Goal: Information Seeking & Learning: Learn about a topic

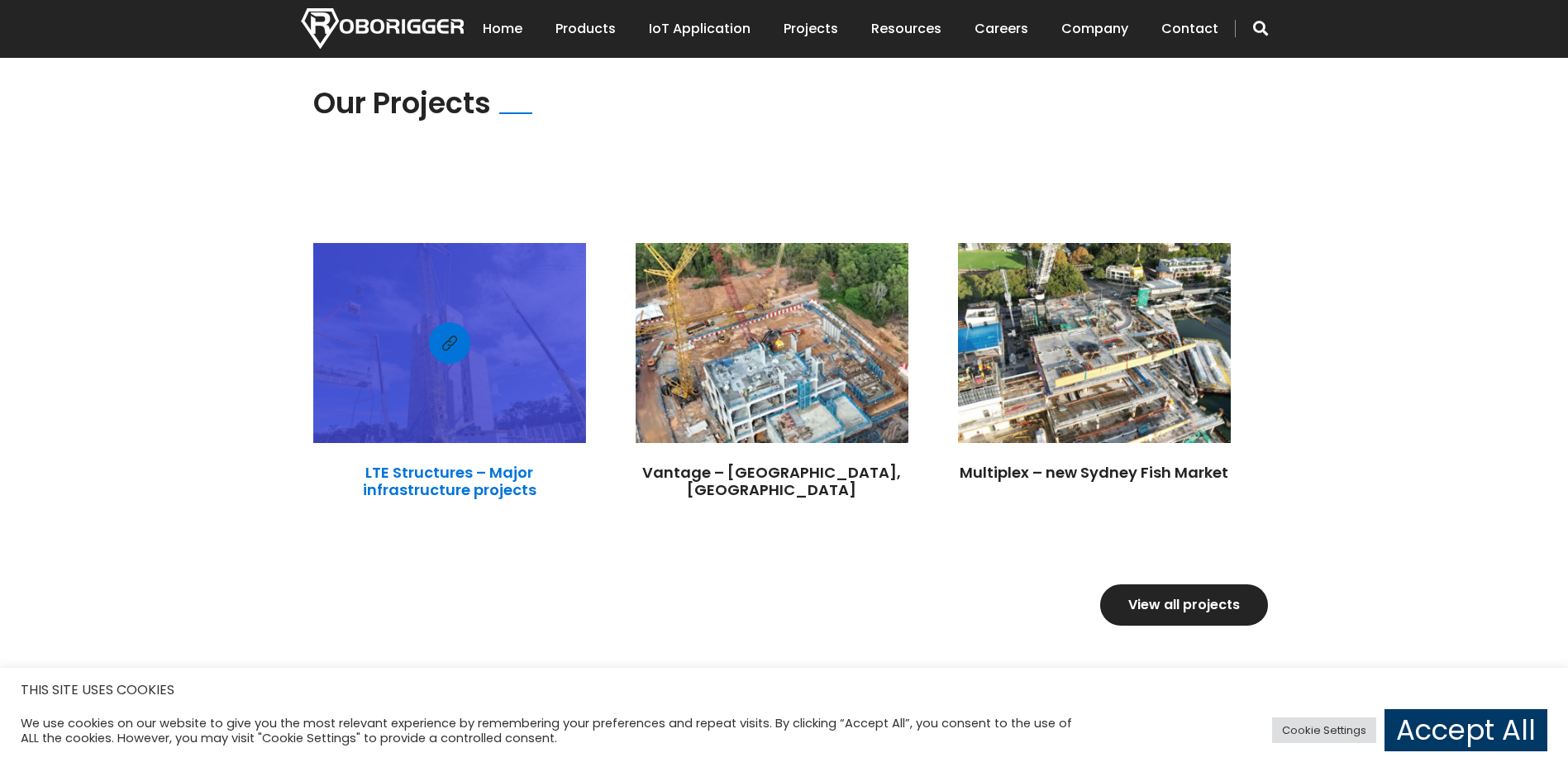
scroll to position [1737, 0]
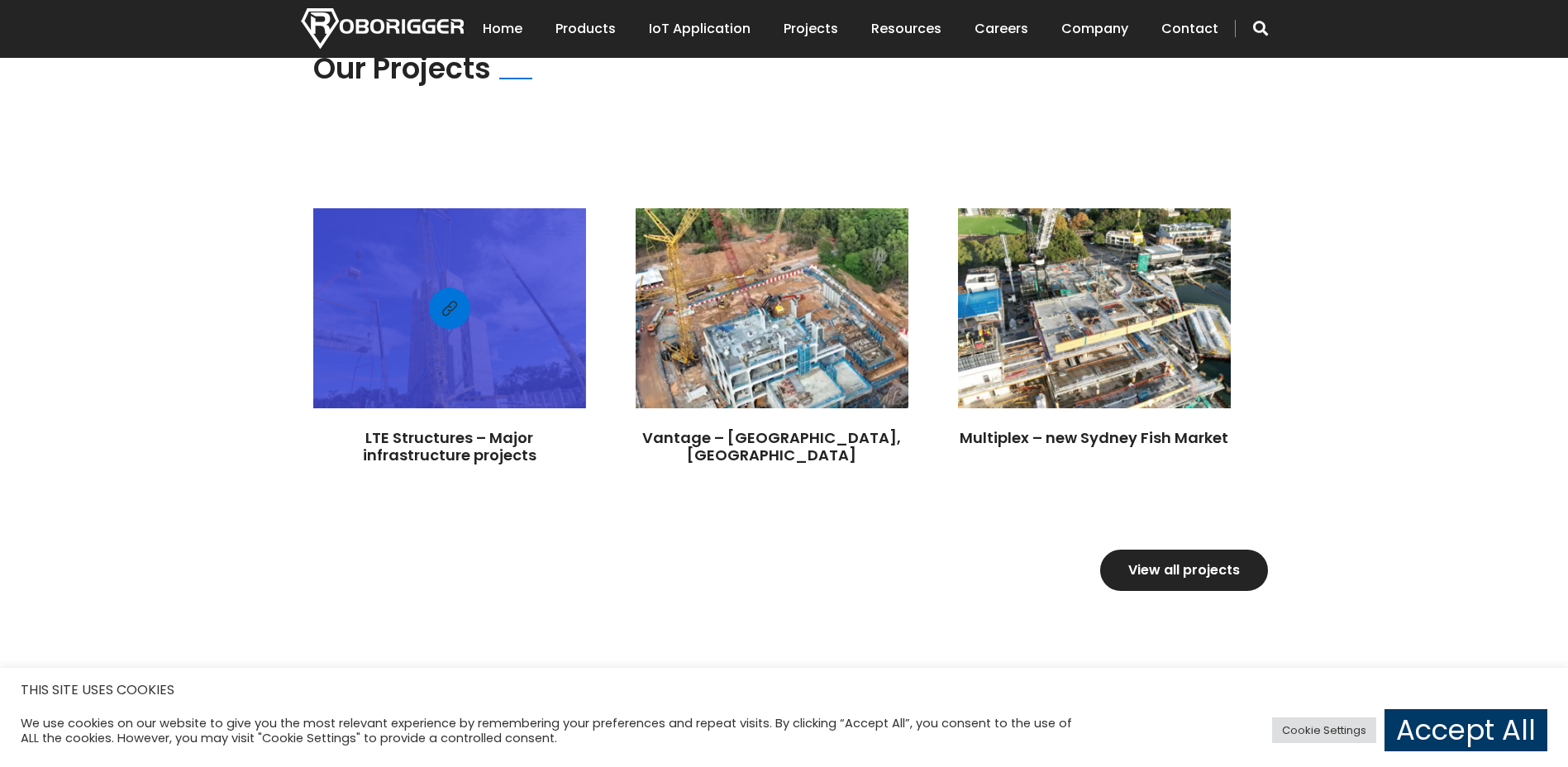
click at [377, 340] on div at bounding box center [449, 308] width 273 height 184
click at [498, 338] on div at bounding box center [449, 308] width 273 height 184
click at [458, 440] on link "LTE Structures – Major infrastructure projects" at bounding box center [449, 447] width 173 height 39
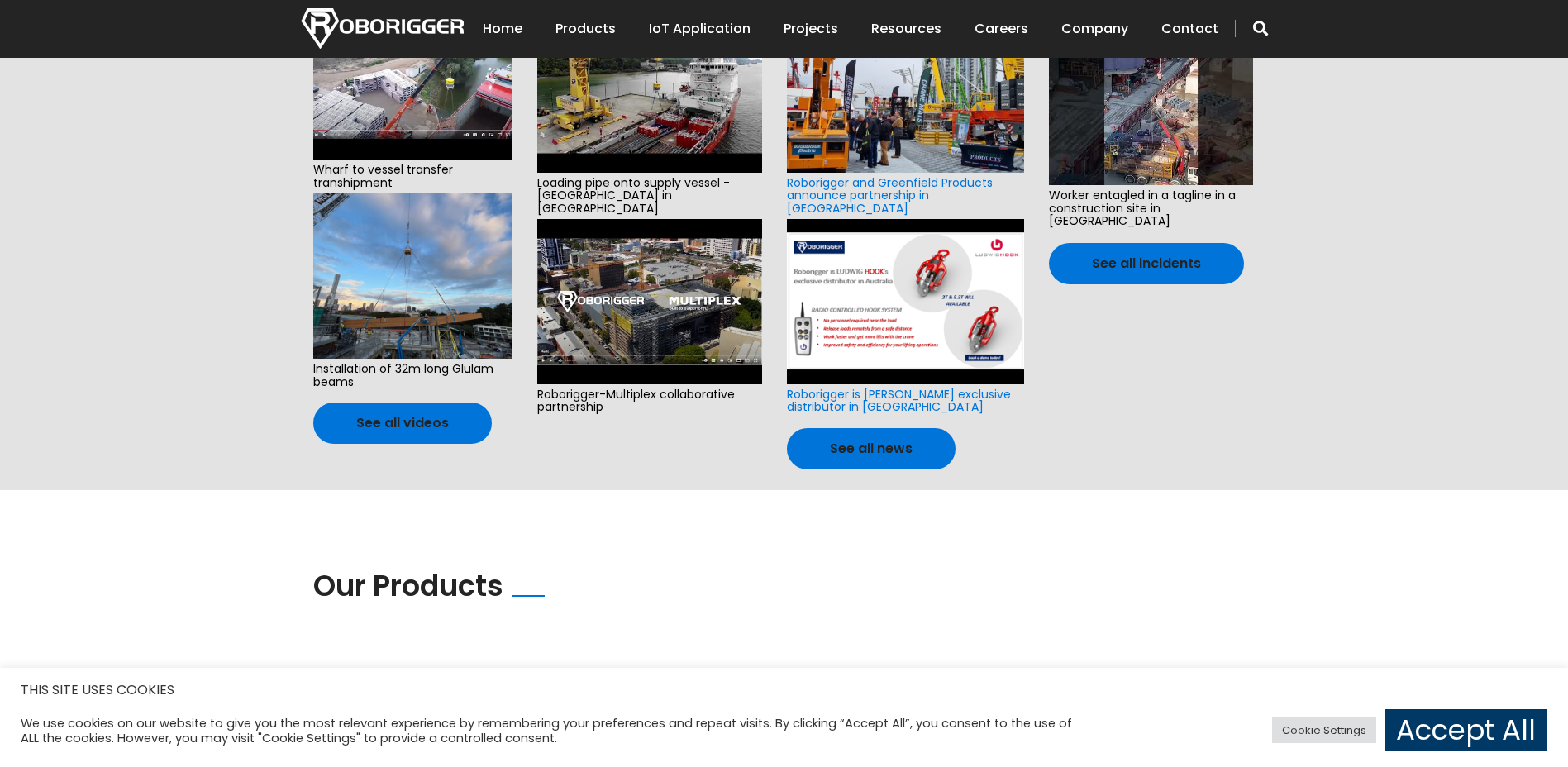
scroll to position [662, 0]
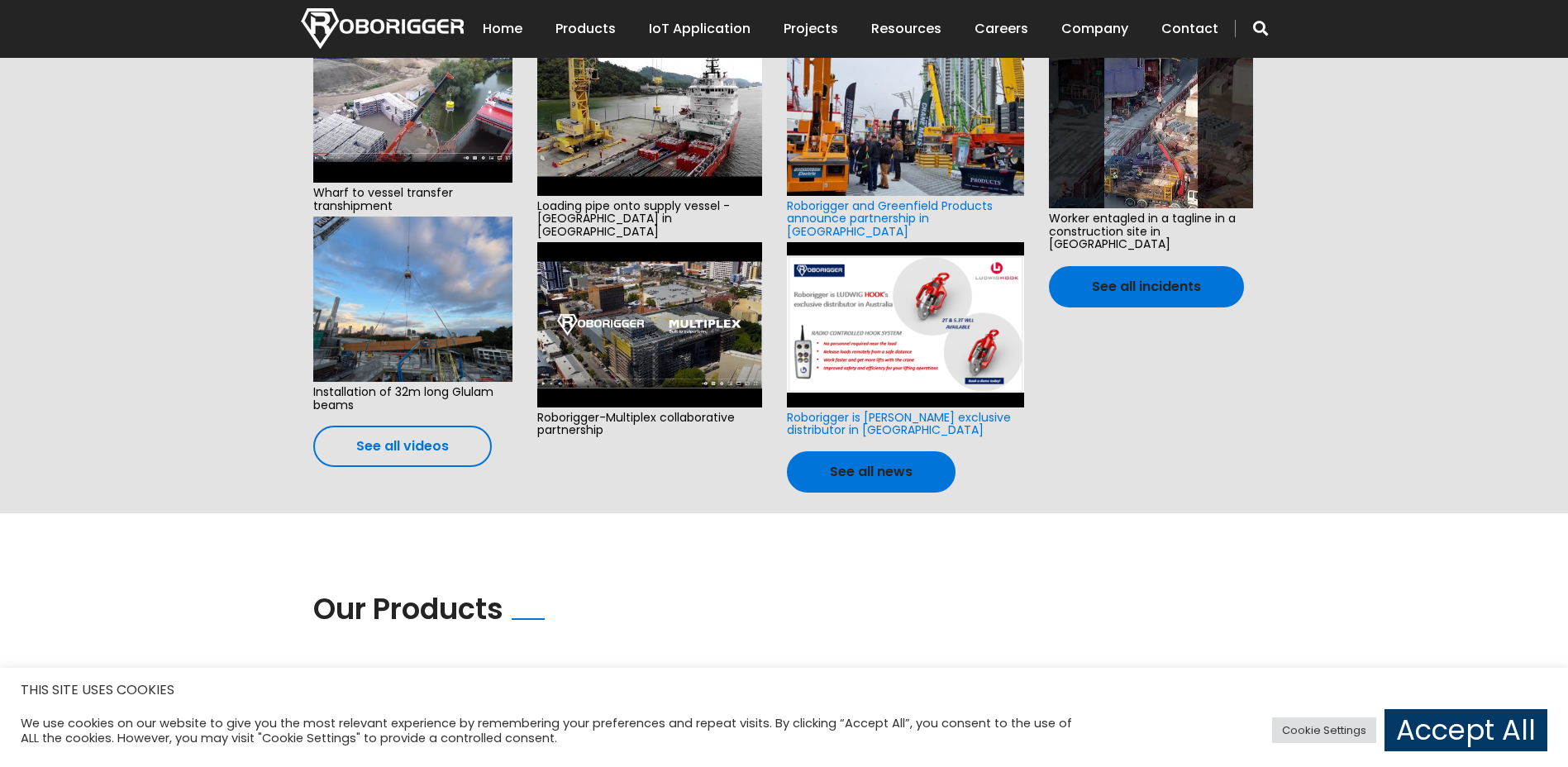
click at [394, 437] on link "See all videos" at bounding box center [402, 446] width 178 height 41
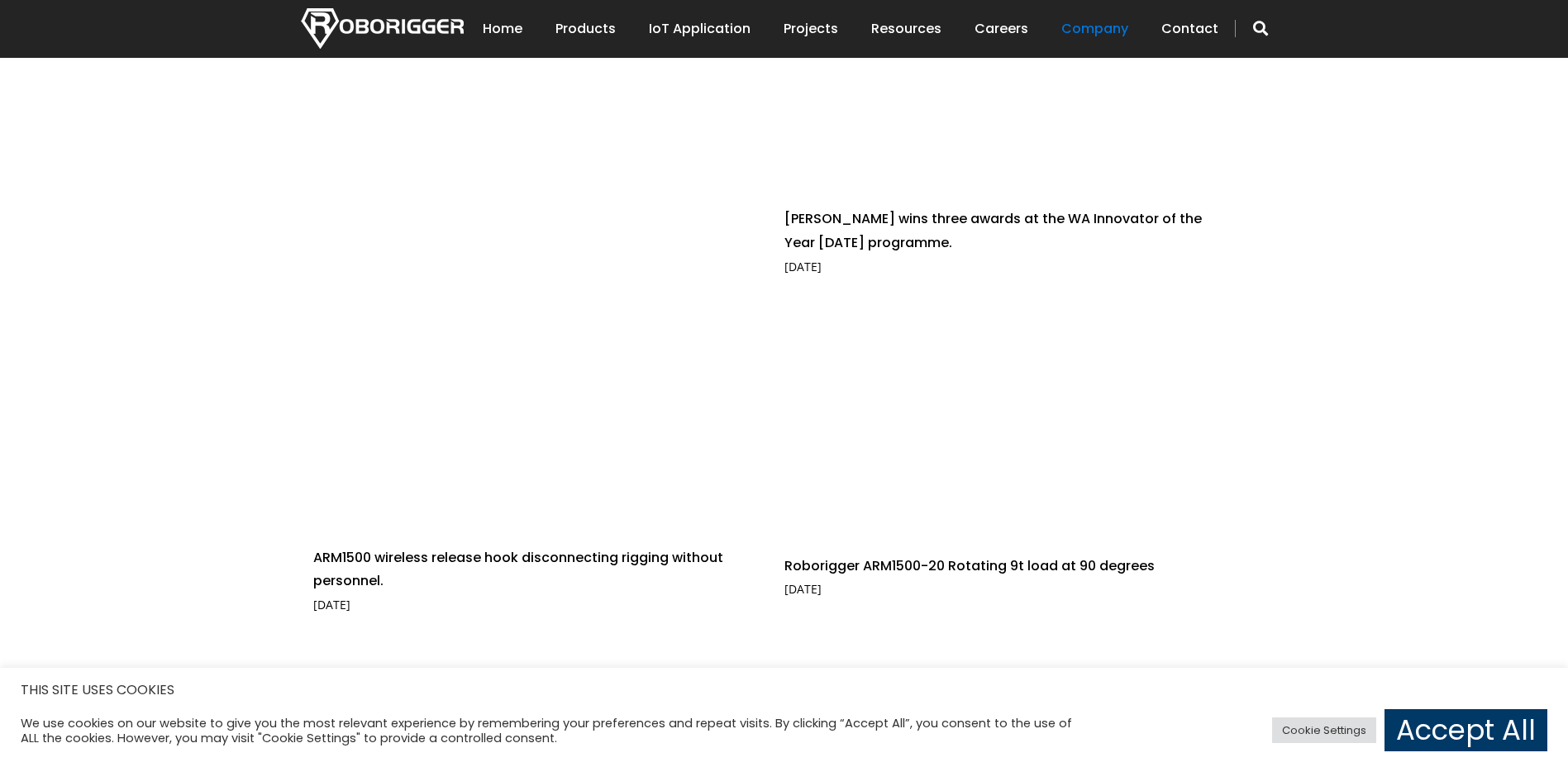
scroll to position [1902, 0]
